Goal: Task Accomplishment & Management: Manage account settings

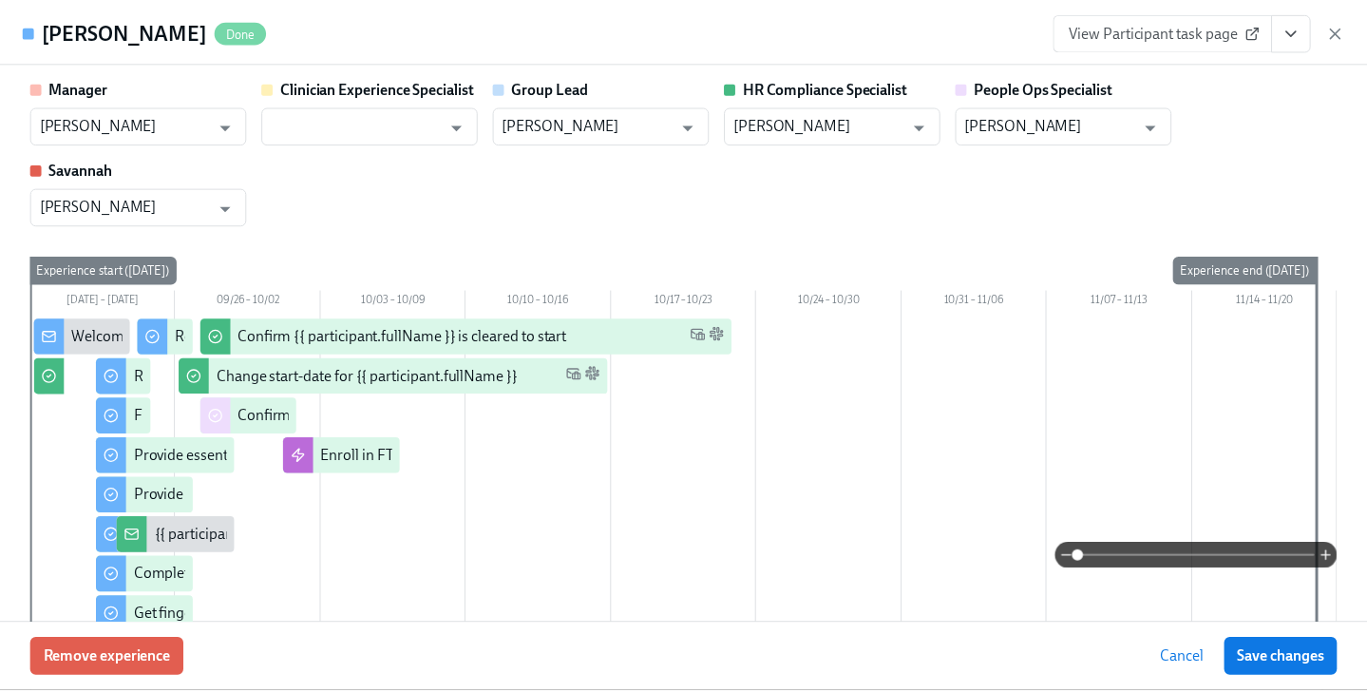
scroll to position [650, 0]
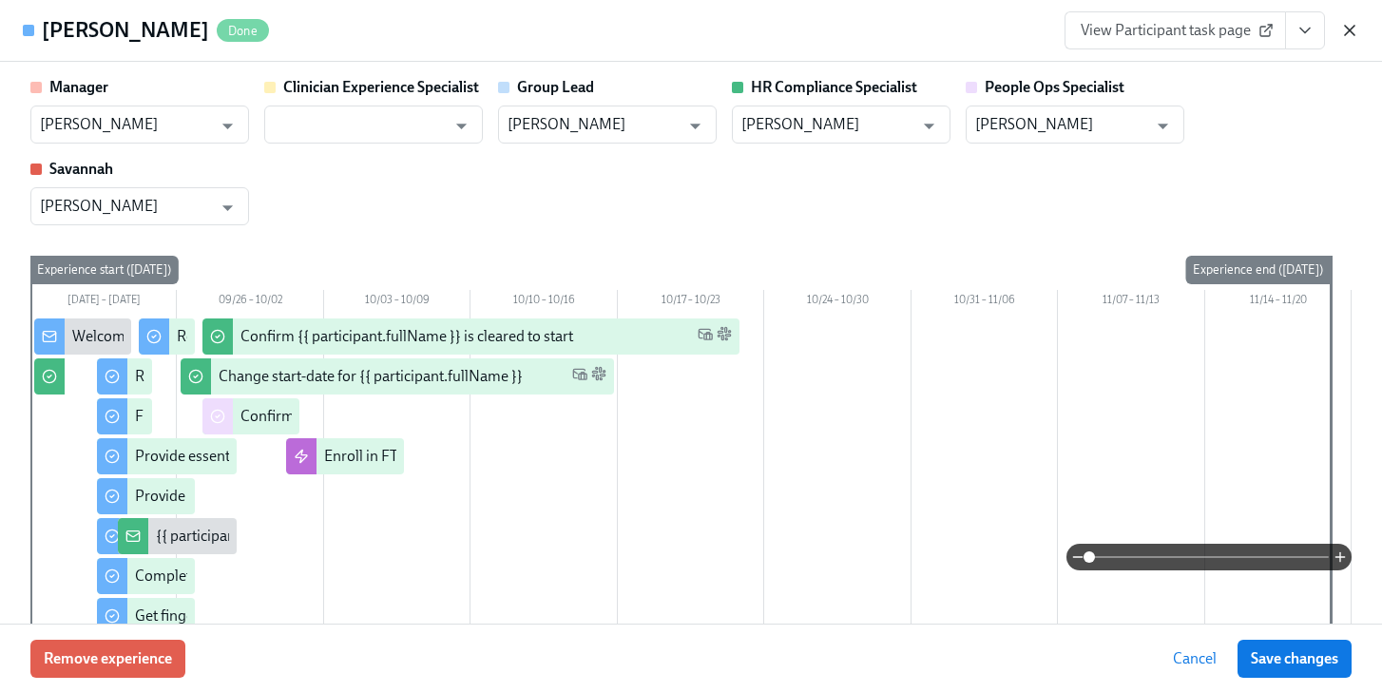
click at [1352, 28] on icon "button" at bounding box center [1349, 30] width 19 height 19
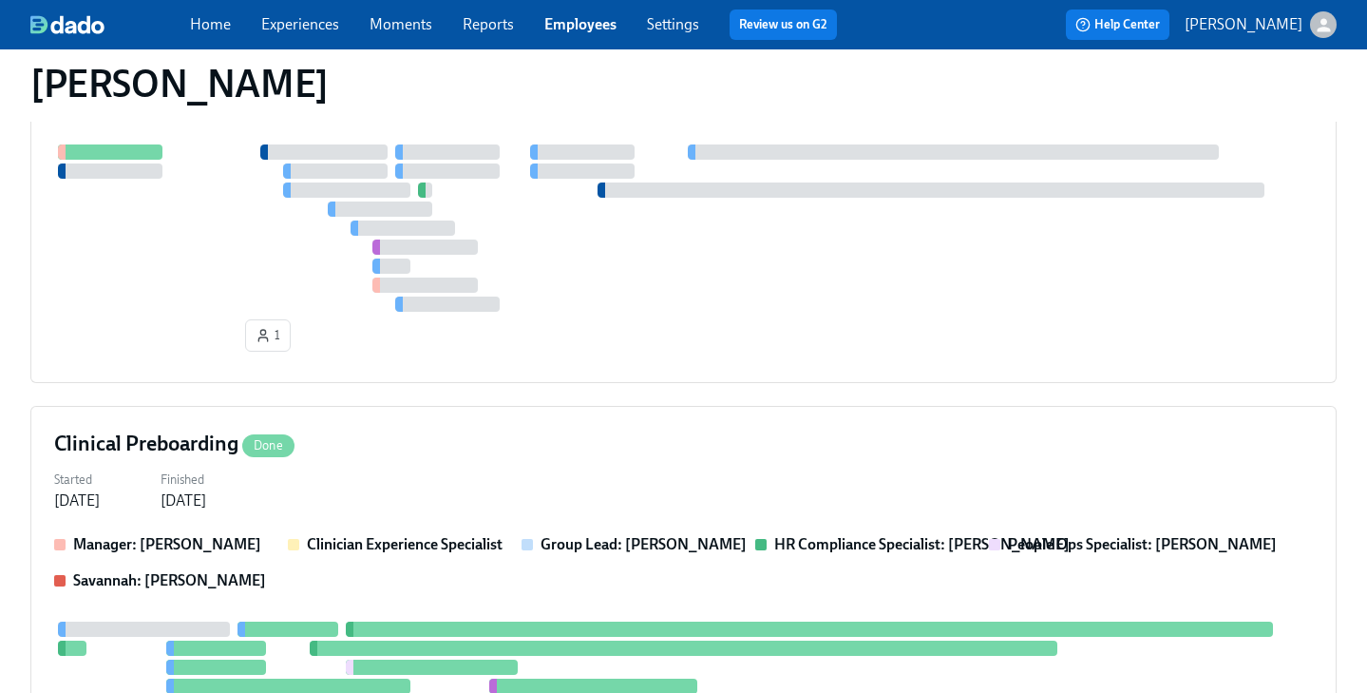
click at [563, 29] on link "Employees" at bounding box center [580, 24] width 72 height 18
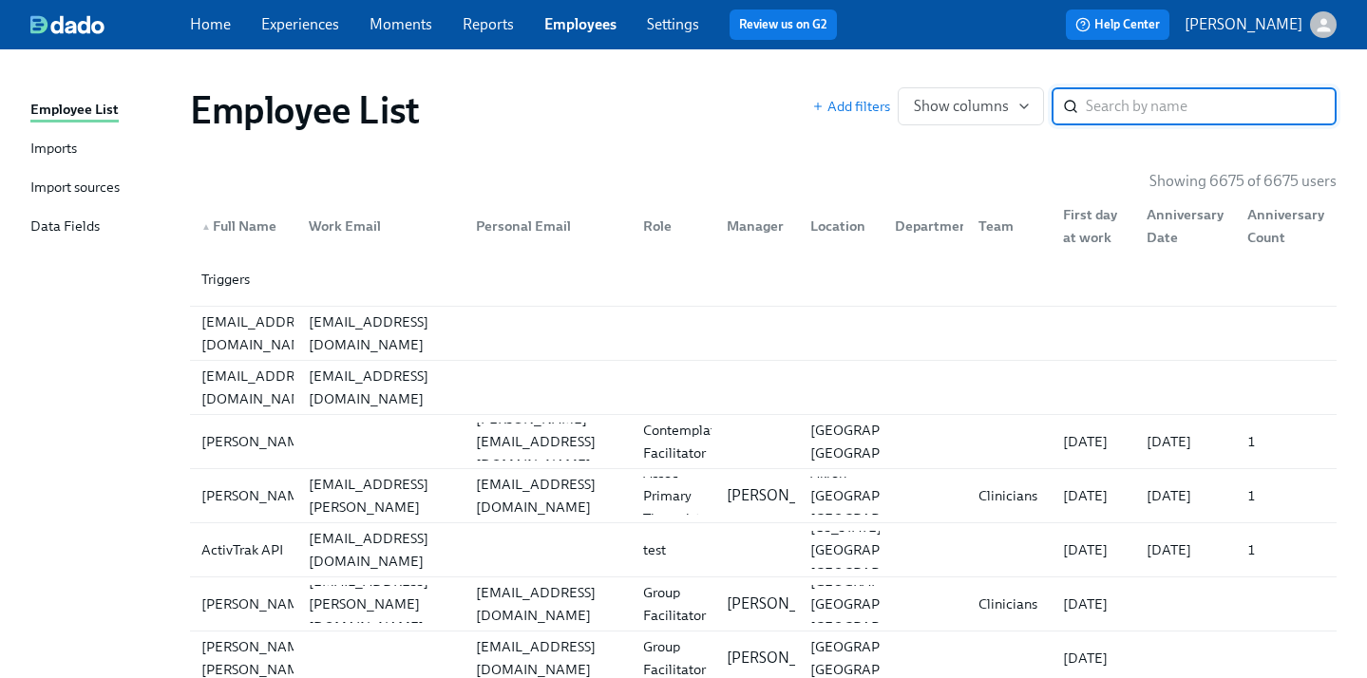
type input "k"
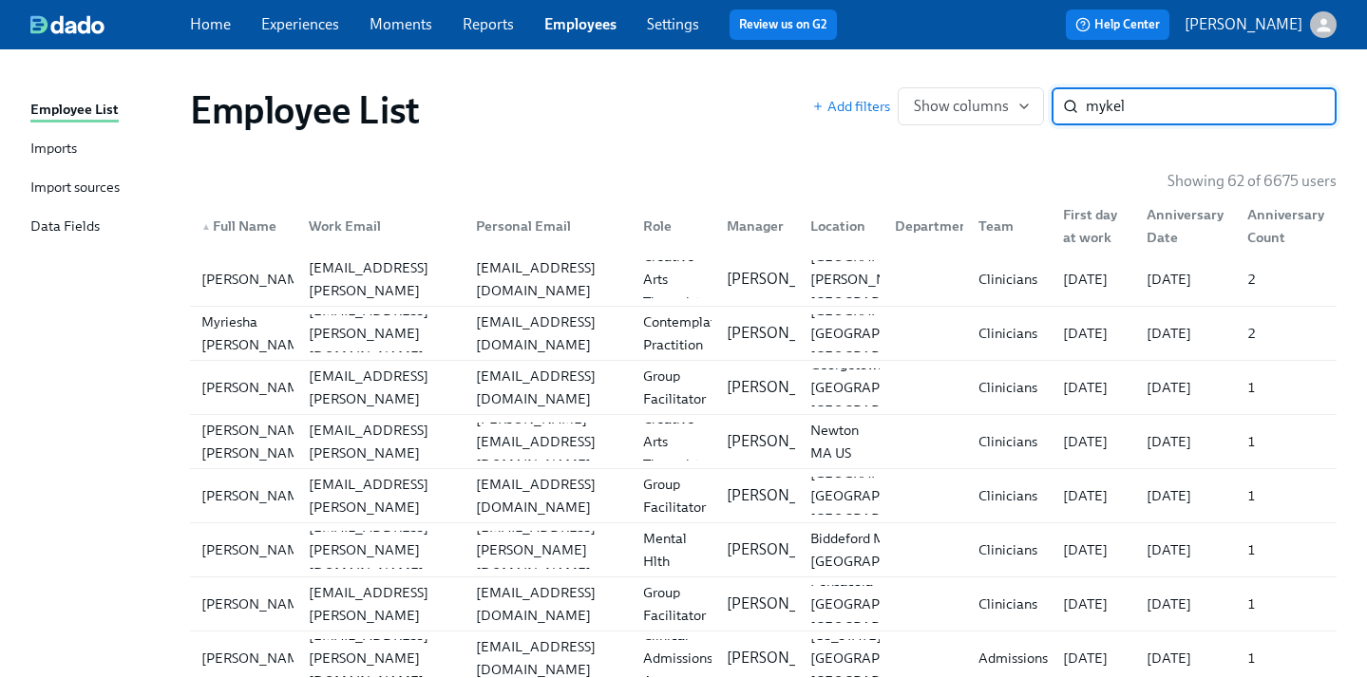
type input "mykel"
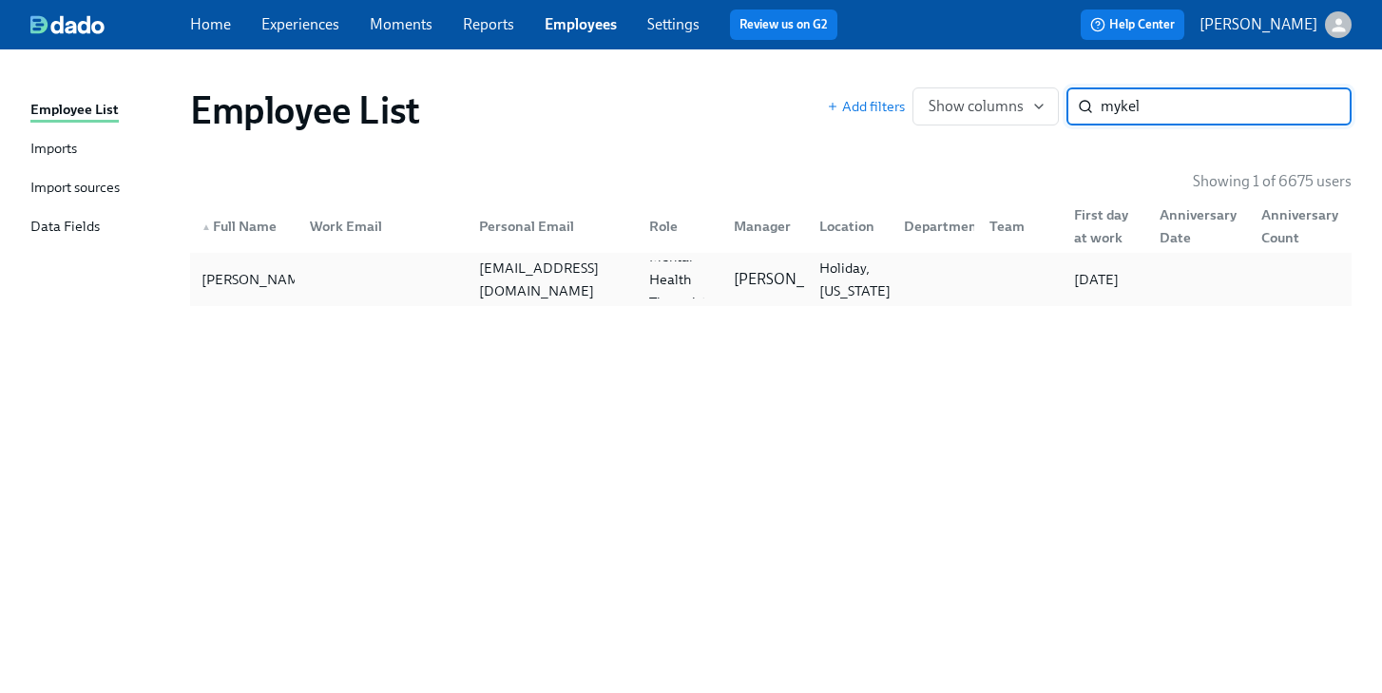
click at [876, 270] on div "Holiday, Florida" at bounding box center [855, 280] width 86 height 46
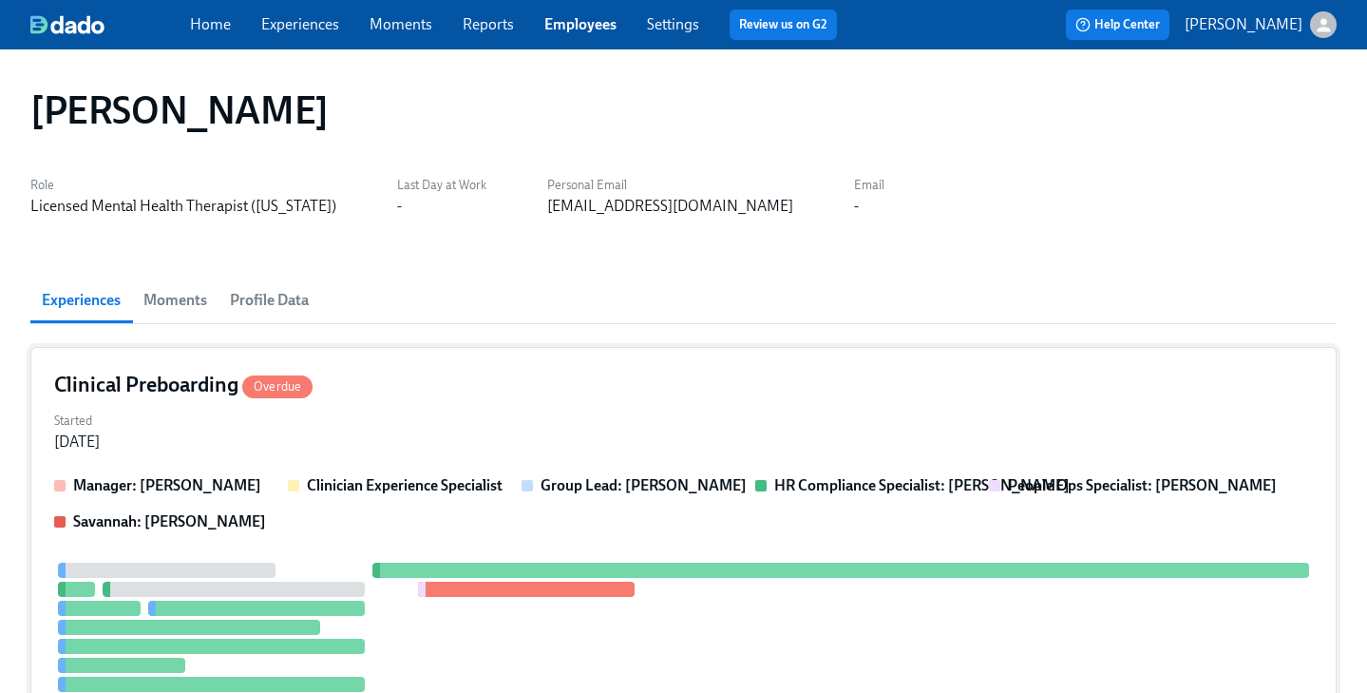
click at [721, 395] on div "Clinical Preboarding Overdue" at bounding box center [683, 385] width 1259 height 29
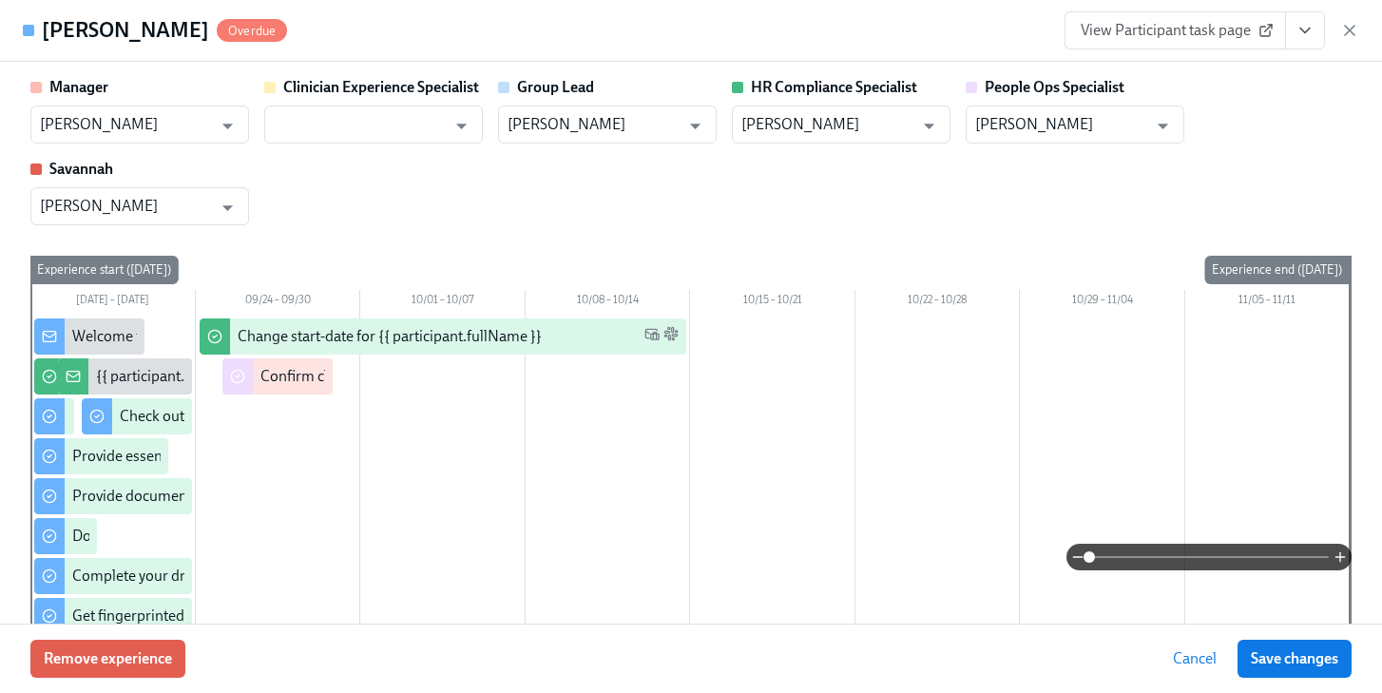
click at [1310, 38] on icon "View task page" at bounding box center [1304, 30] width 19 height 19
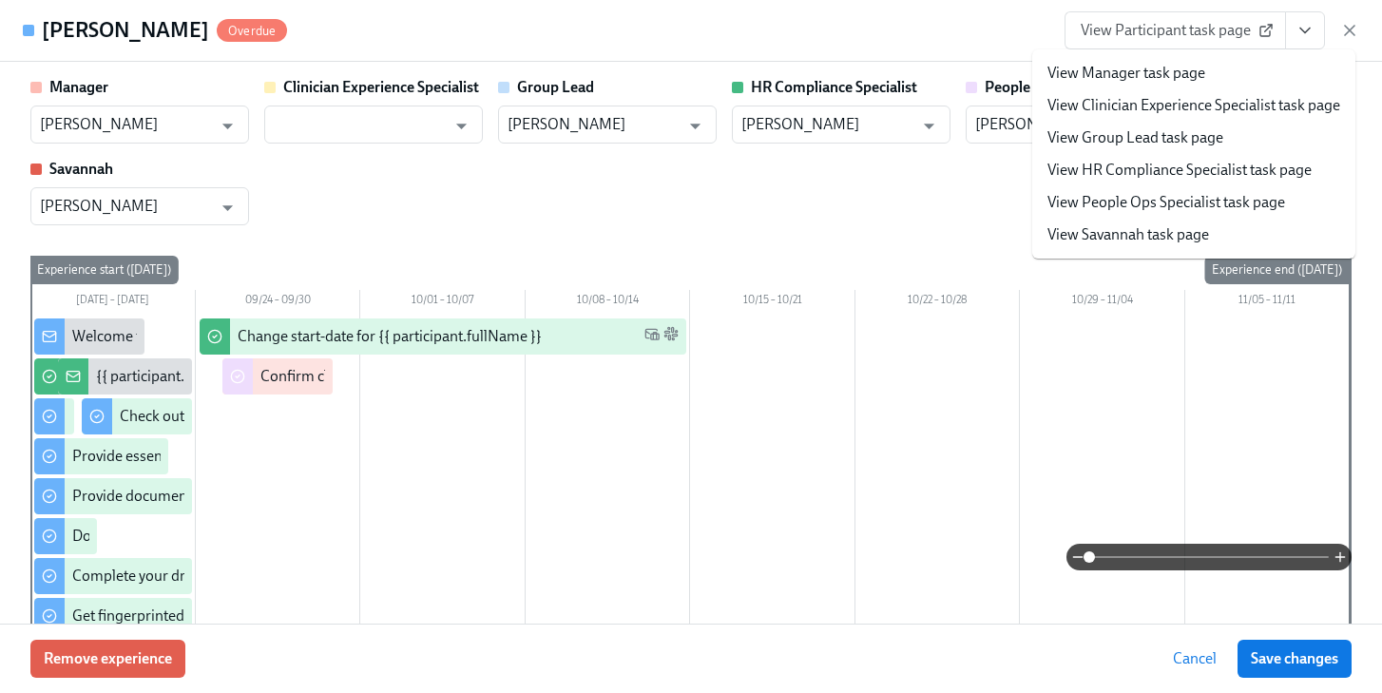
click at [1190, 203] on link "View People Ops Specialist task page" at bounding box center [1166, 202] width 238 height 21
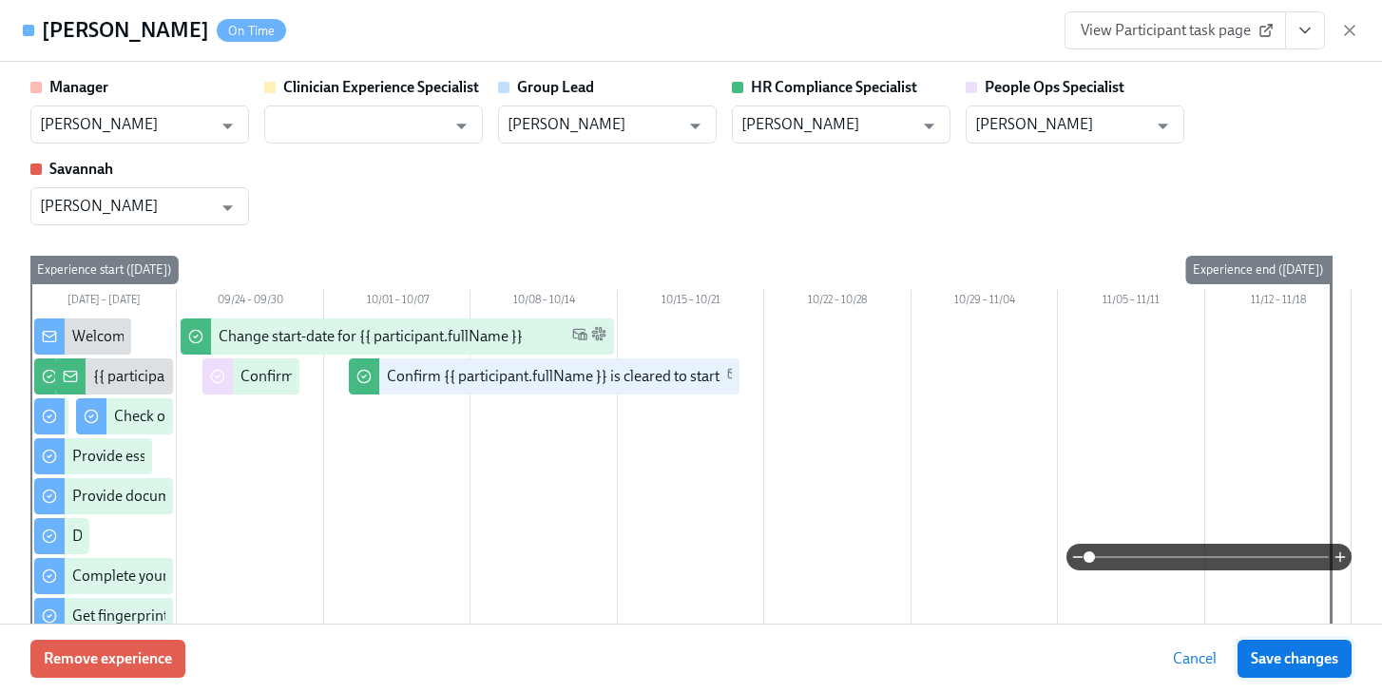
click at [1270, 658] on span "Save changes" at bounding box center [1294, 658] width 87 height 19
click at [1346, 29] on icon "button" at bounding box center [1349, 30] width 19 height 19
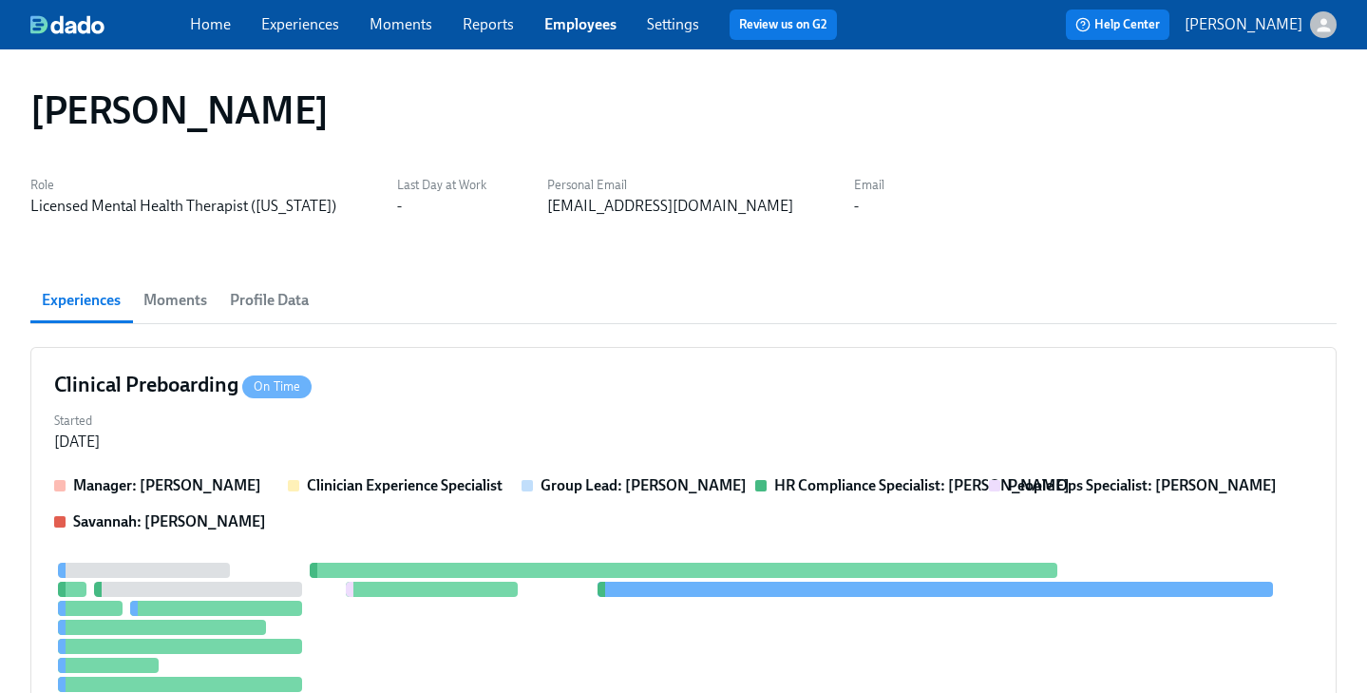
click at [562, 21] on link "Employees" at bounding box center [580, 24] width 72 height 18
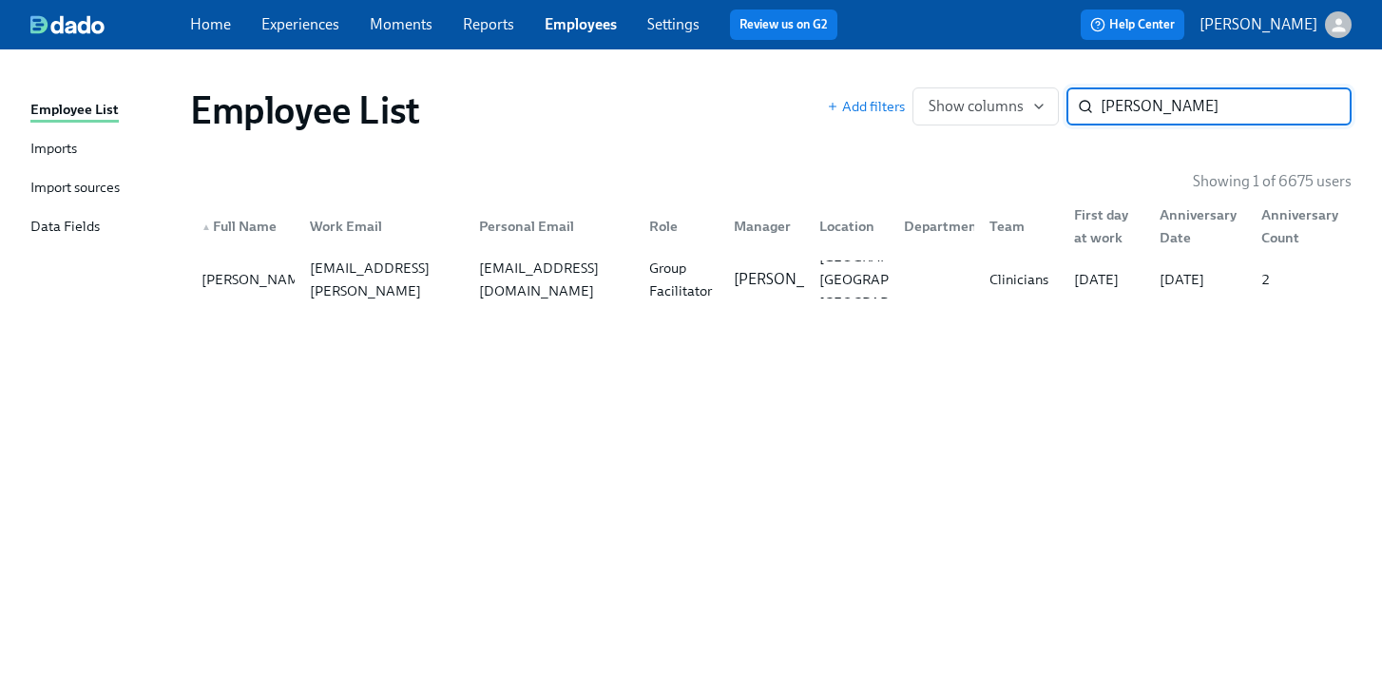
type input "evonne"
click at [602, 292] on div "evonnelyoung@gmail.com" at bounding box center [548, 279] width 169 height 38
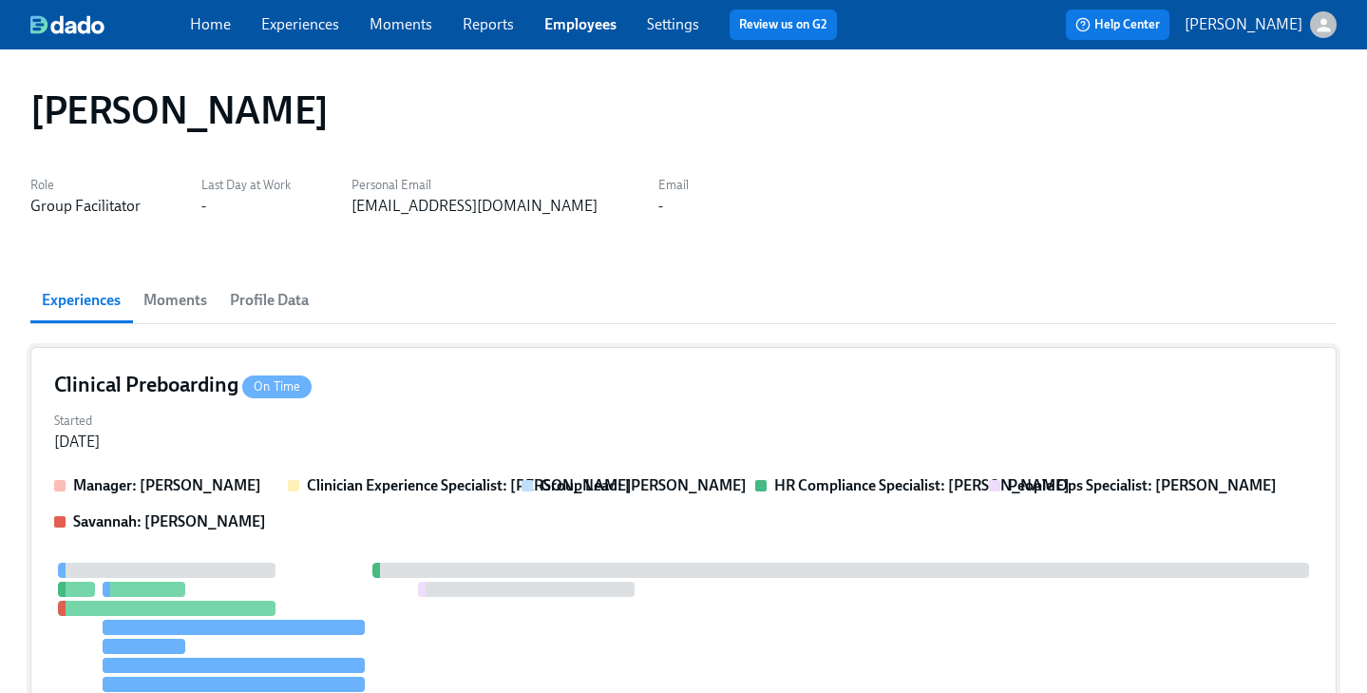
click at [578, 405] on div "Clinical Preboarding On Time Started Sep 30, 2025 Manager: Gaby Schilling Clini…" at bounding box center [683, 612] width 1307 height 530
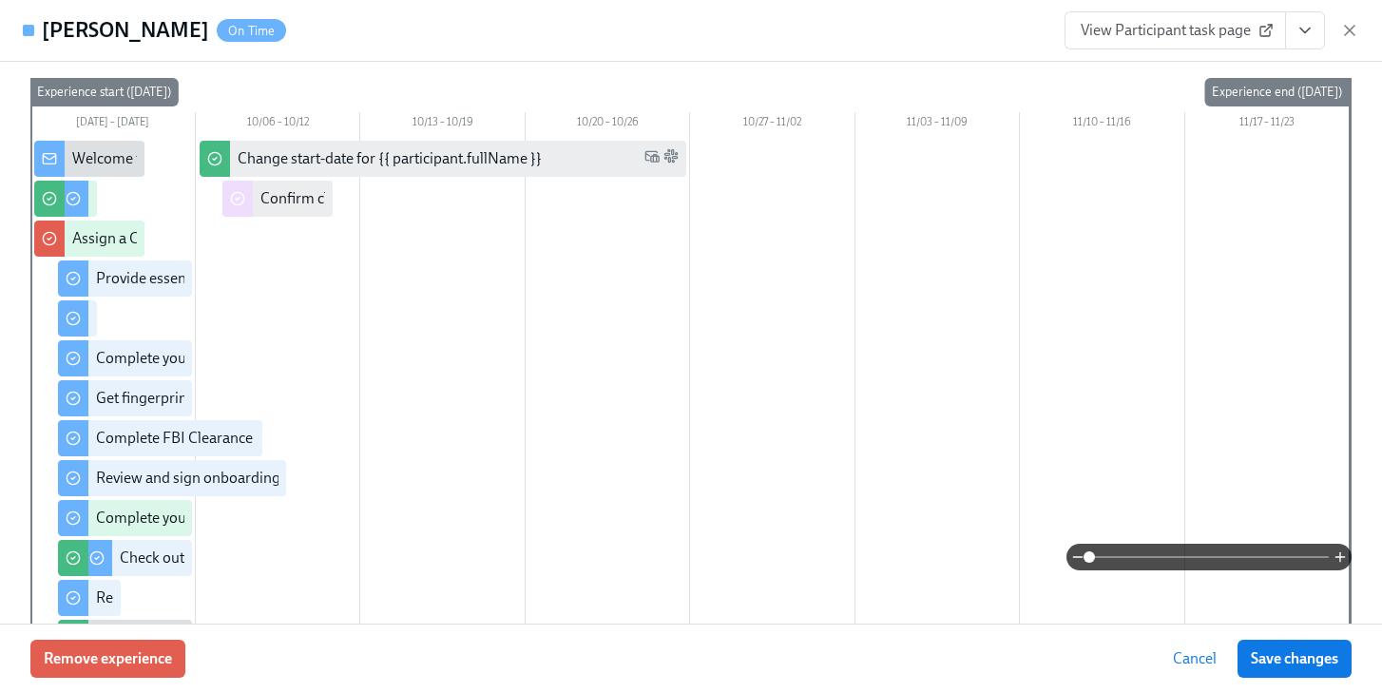
scroll to position [194, 0]
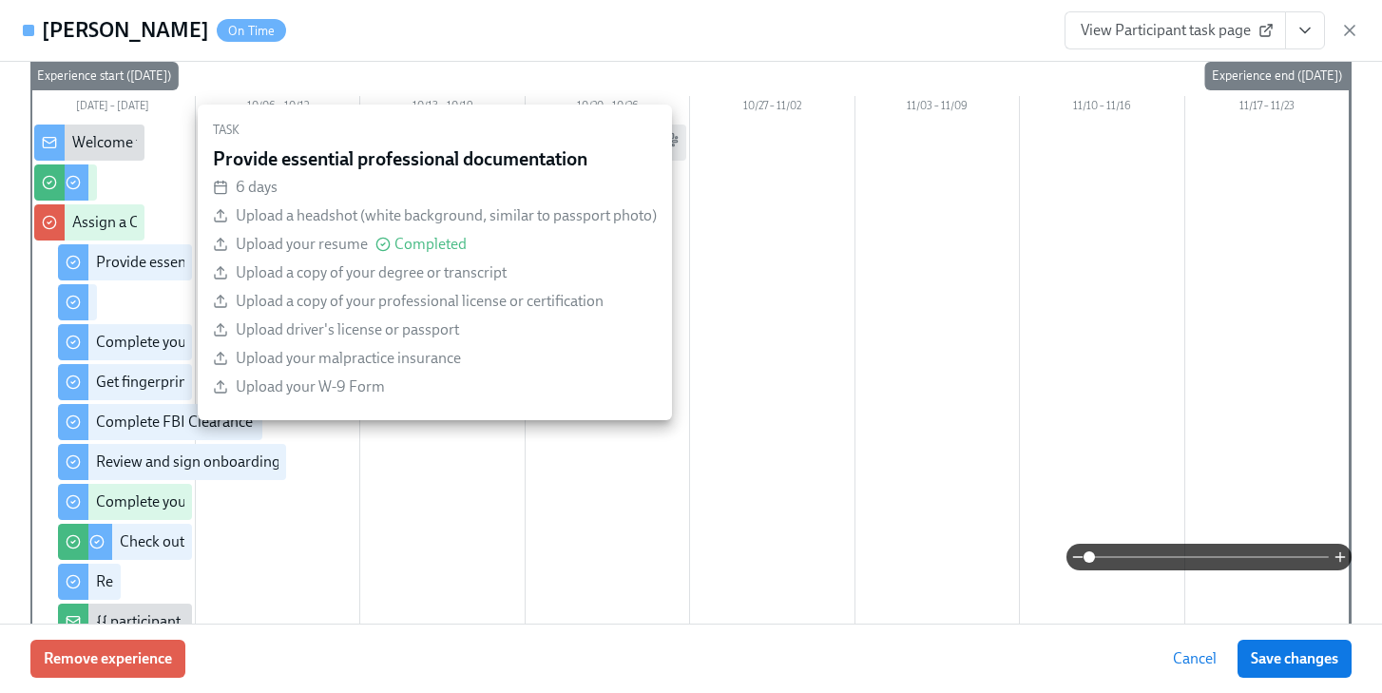
click at [159, 262] on div "Provide essential professional documentation" at bounding box center [244, 262] width 296 height 21
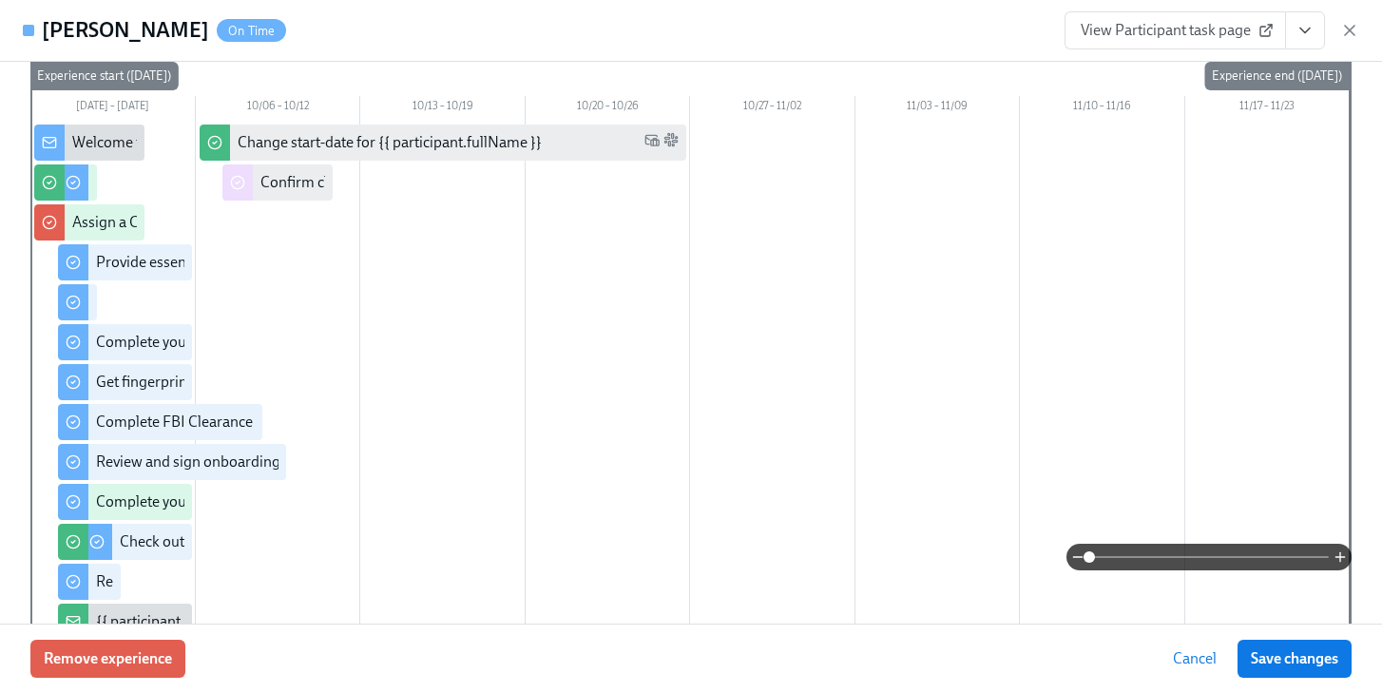
click at [1186, 27] on span "View Participant task page" at bounding box center [1174, 30] width 189 height 19
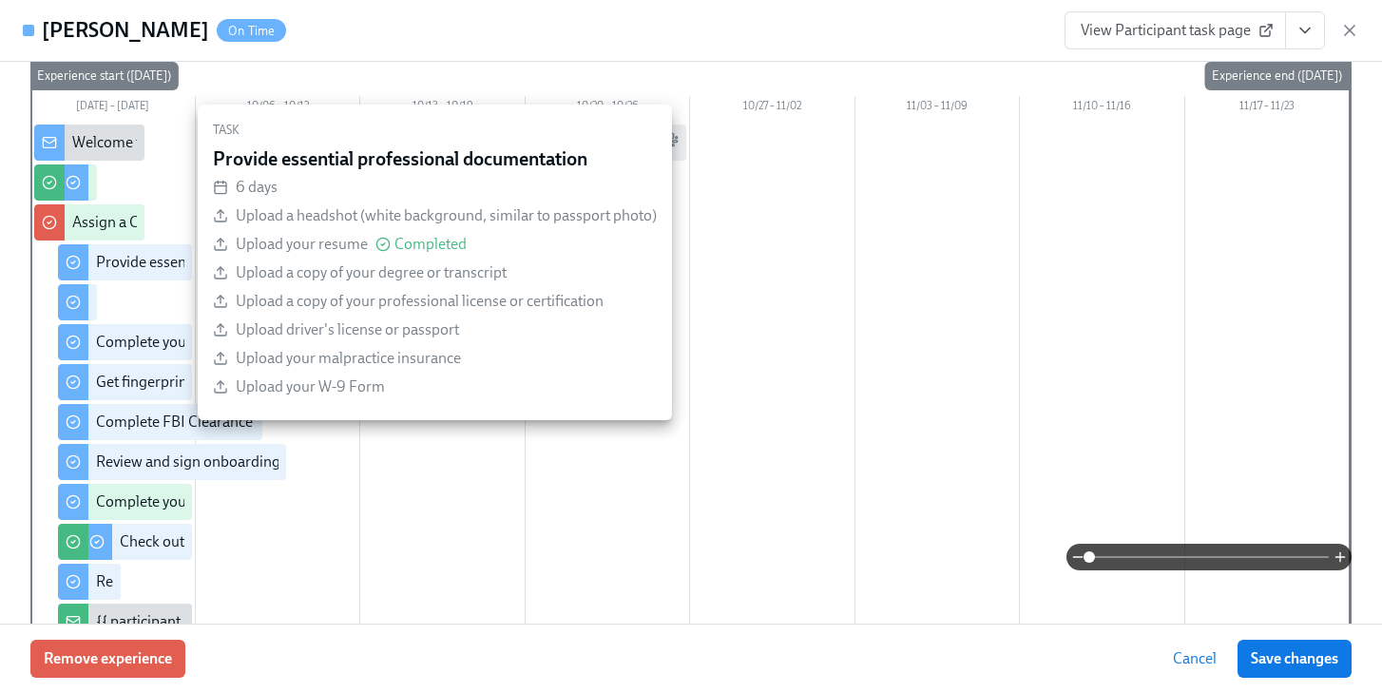
click at [146, 266] on div "Provide essential professional documentation" at bounding box center [244, 262] width 296 height 21
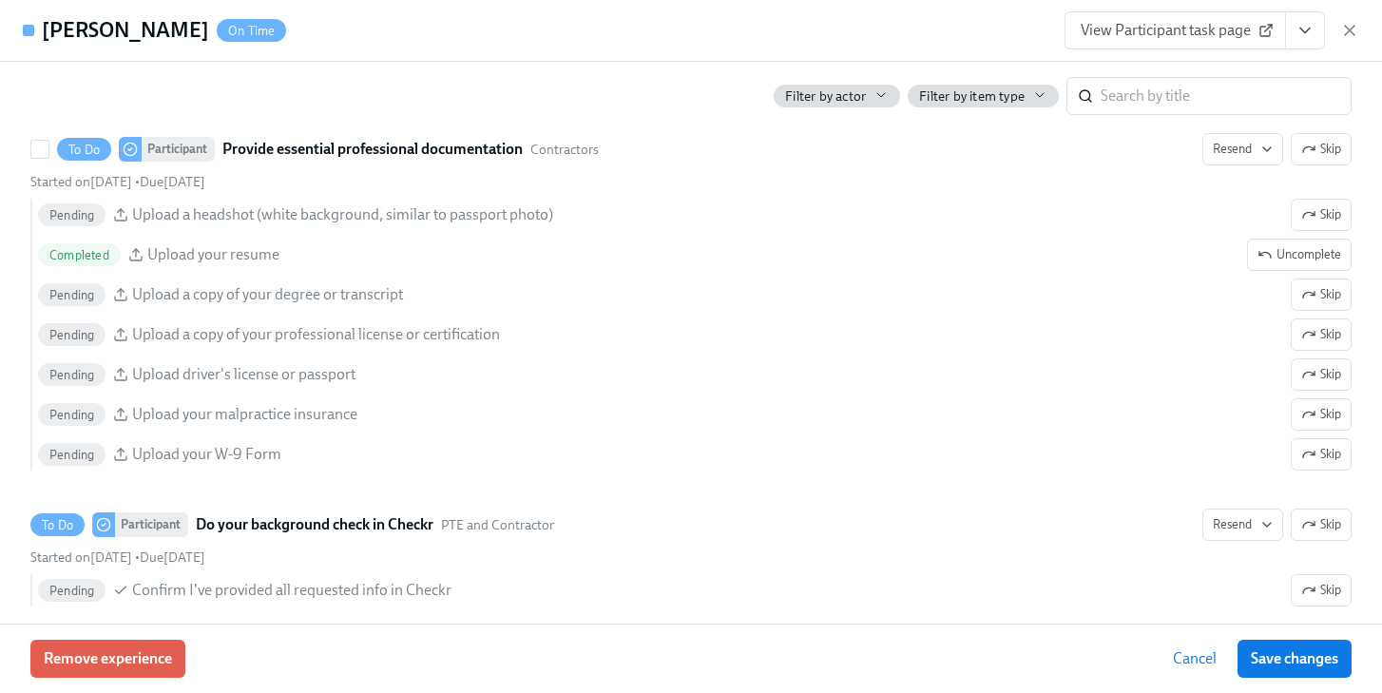
scroll to position [1881, 0]
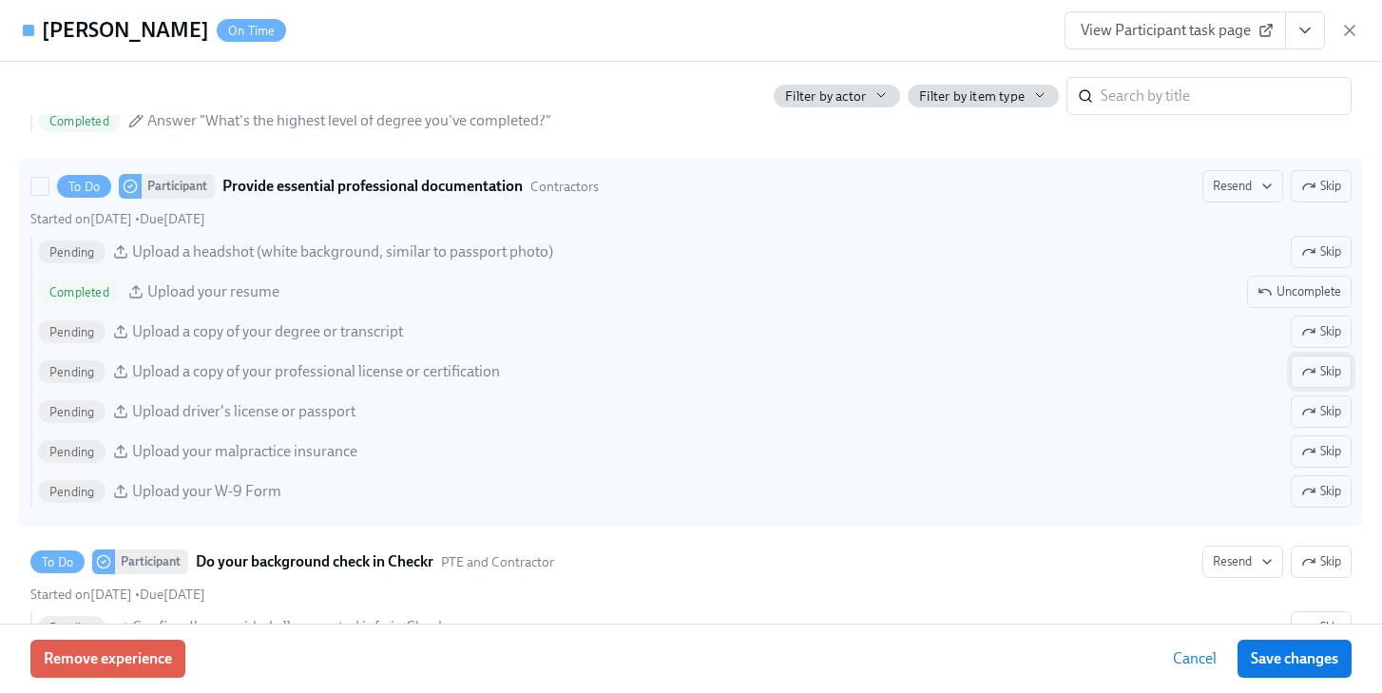
click at [1301, 373] on icon "button" at bounding box center [1308, 371] width 15 height 15
click at [1271, 654] on span "Save changes" at bounding box center [1294, 658] width 87 height 19
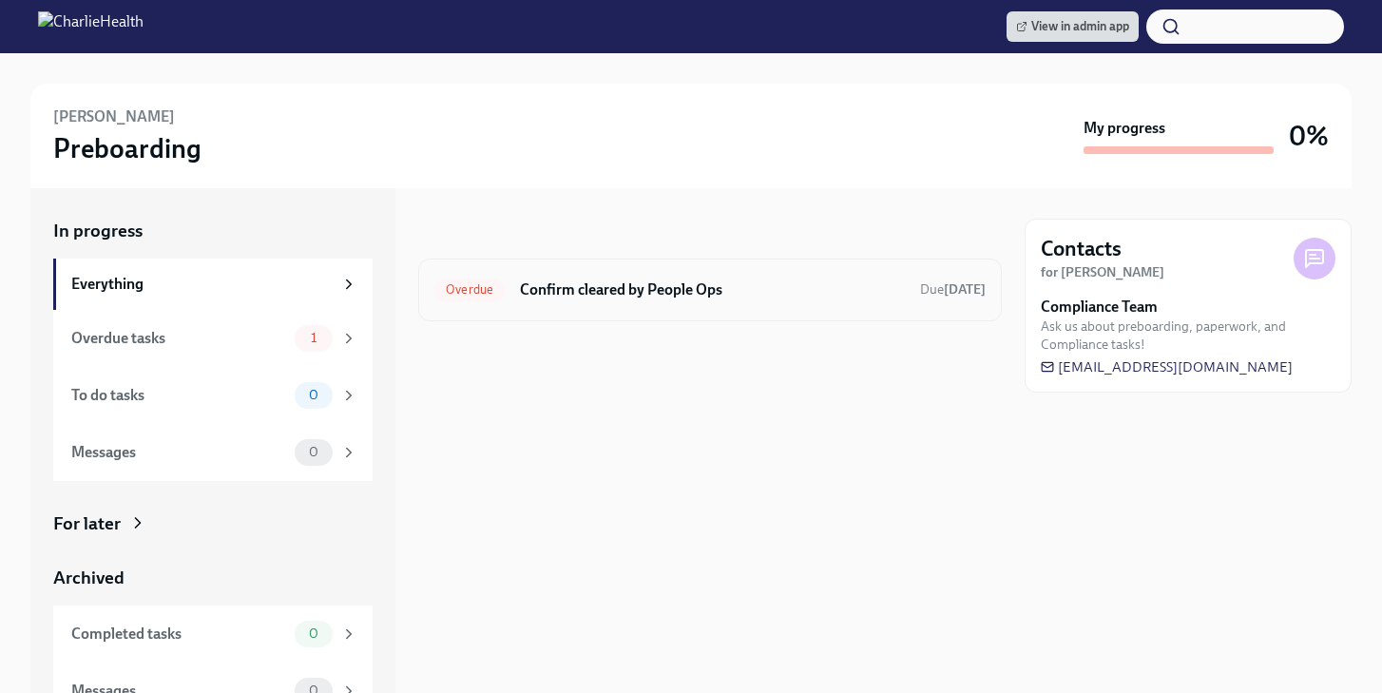
click at [699, 300] on div "Overdue Confirm cleared by People Ops Due [DATE]" at bounding box center [709, 290] width 551 height 30
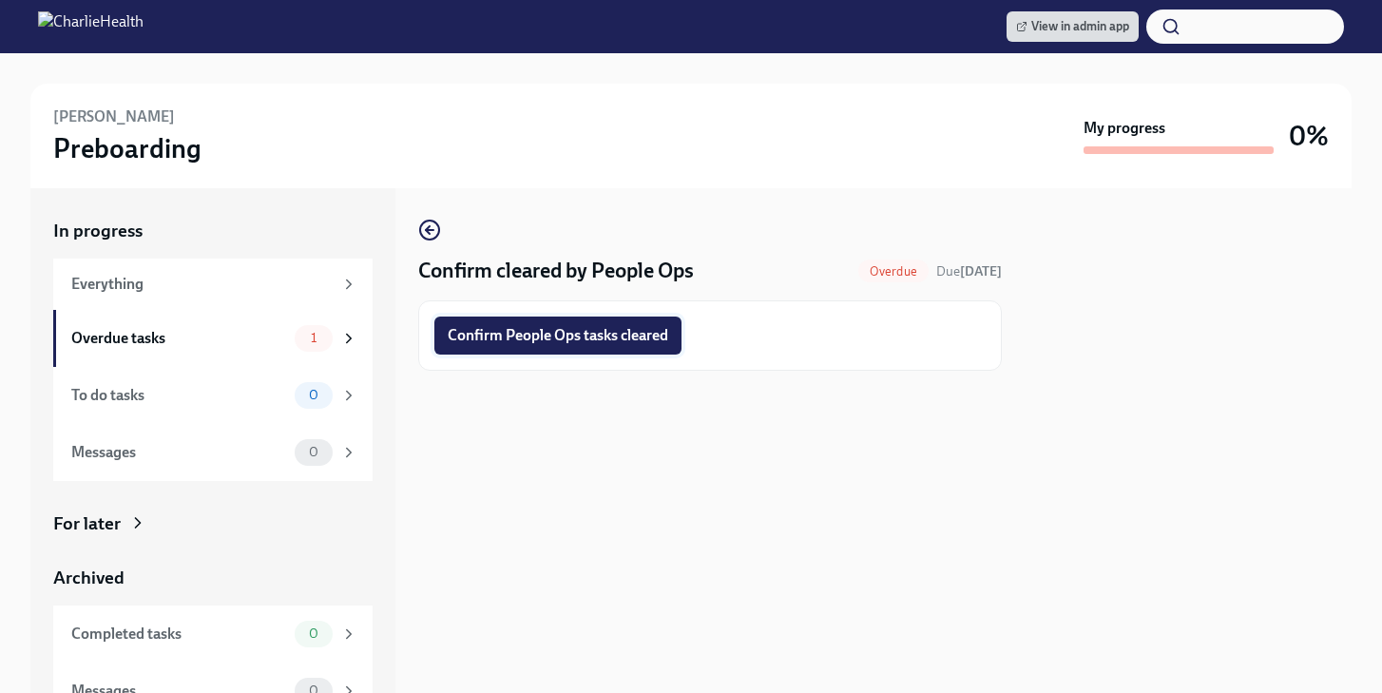
click at [638, 352] on button "Confirm People Ops tasks cleared" at bounding box center [557, 335] width 247 height 38
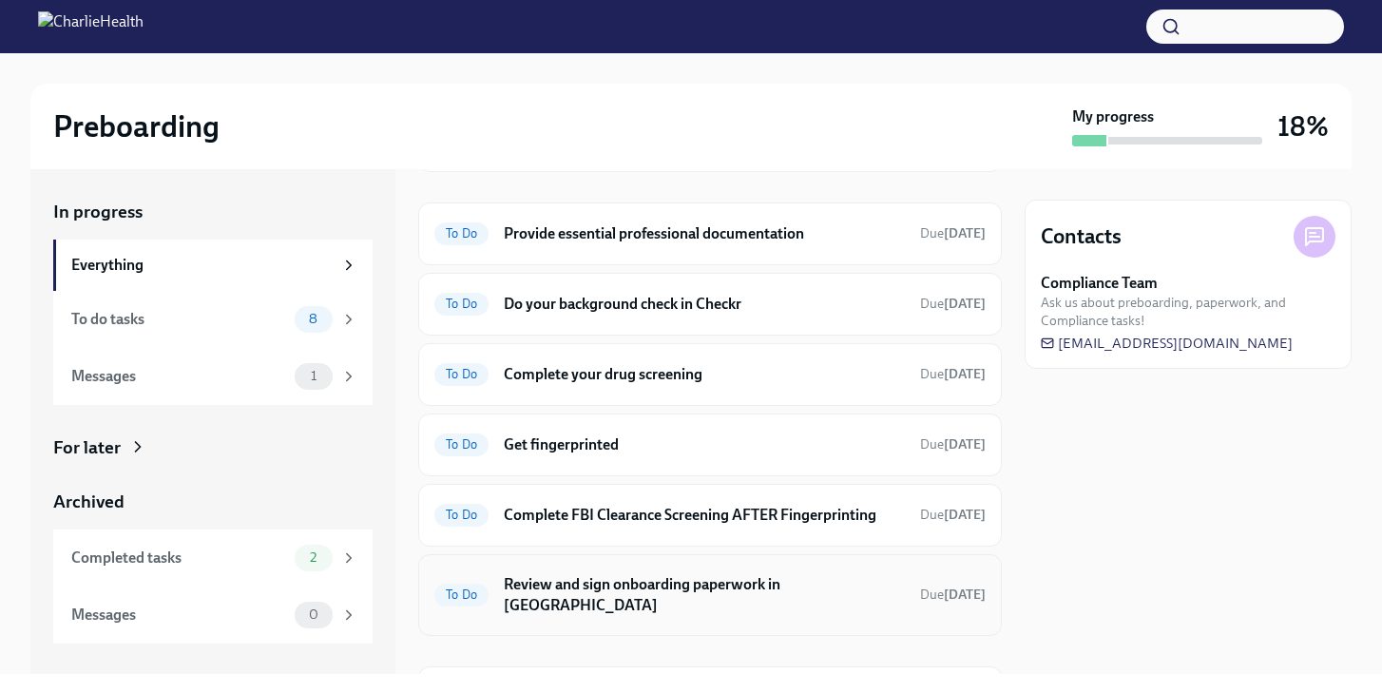
scroll to position [189, 0]
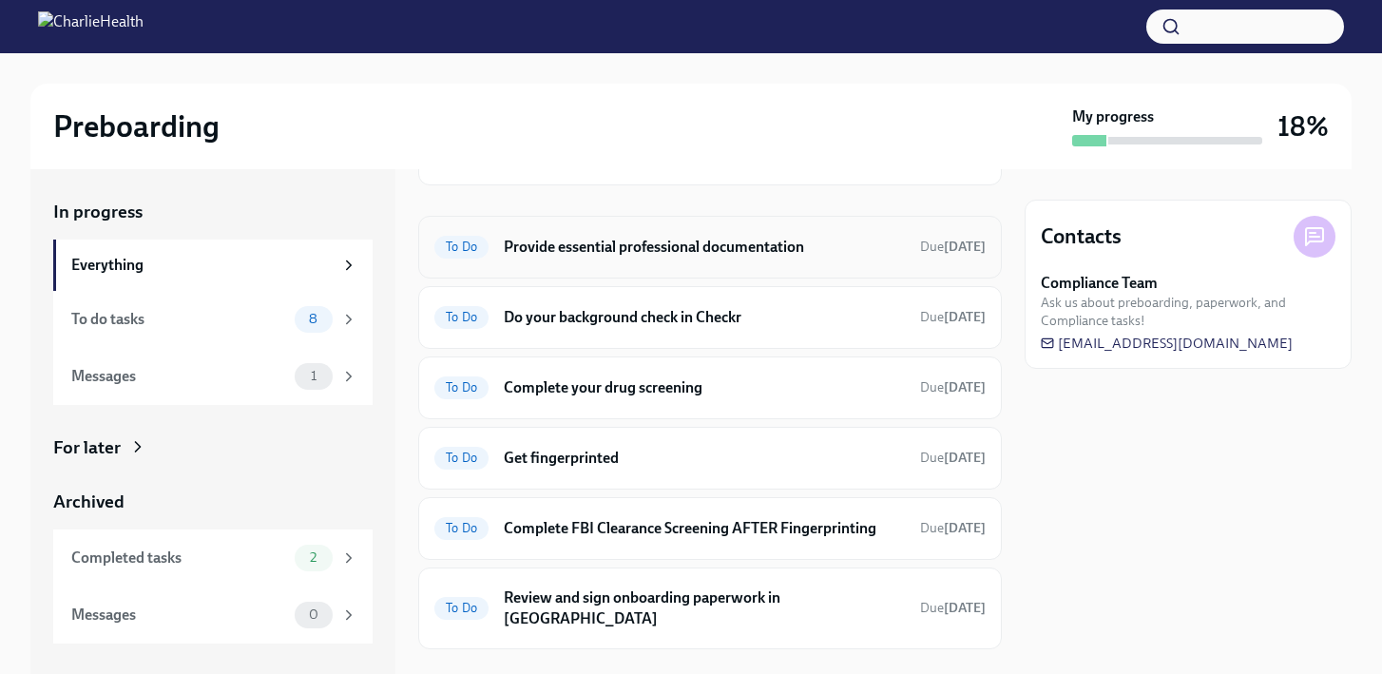
click at [728, 245] on h6 "Provide essential professional documentation" at bounding box center [704, 247] width 401 height 21
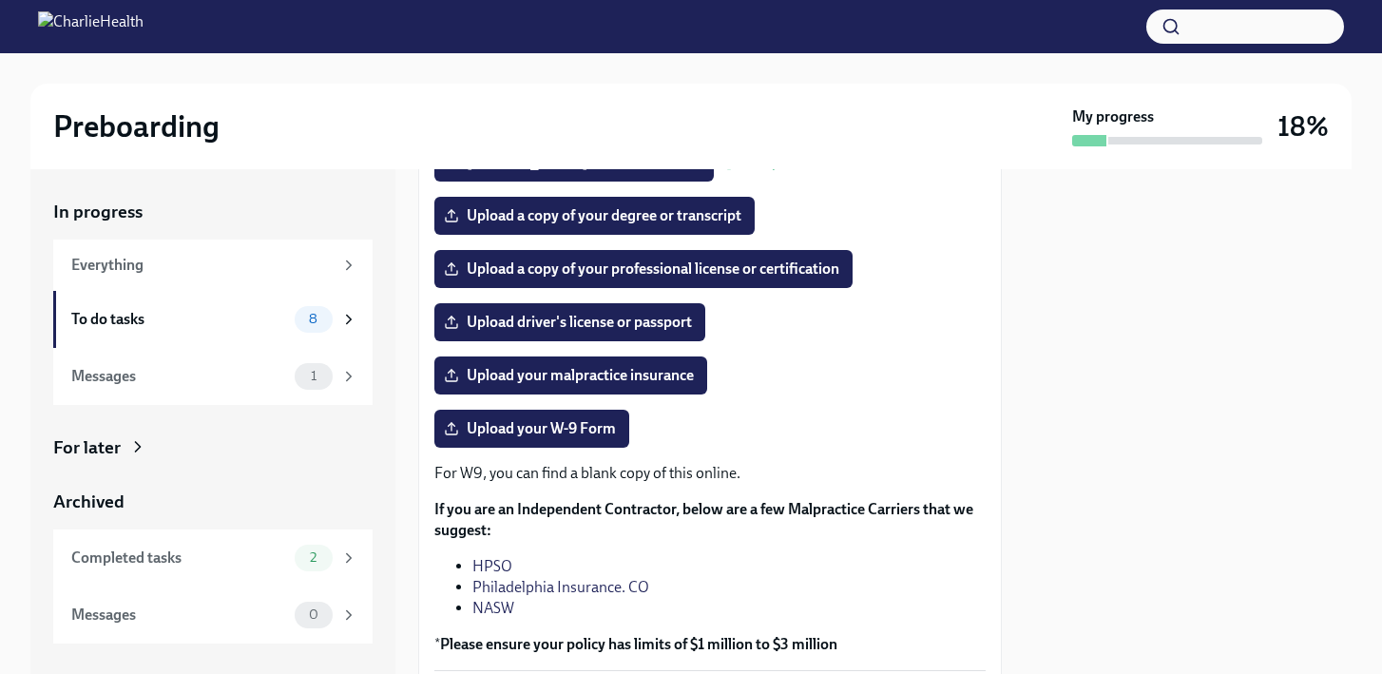
scroll to position [284, 0]
